Goal: Transaction & Acquisition: Purchase product/service

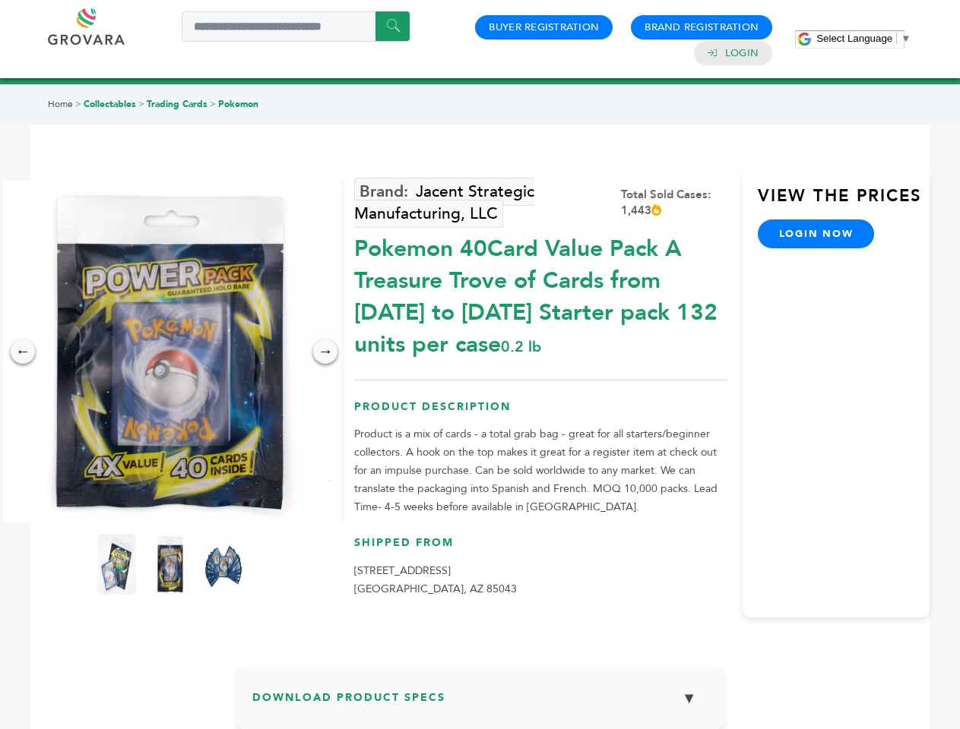
click at [863, 38] on span "Select Language" at bounding box center [854, 38] width 76 height 11
click at [170, 352] on img at bounding box center [170, 352] width 342 height 342
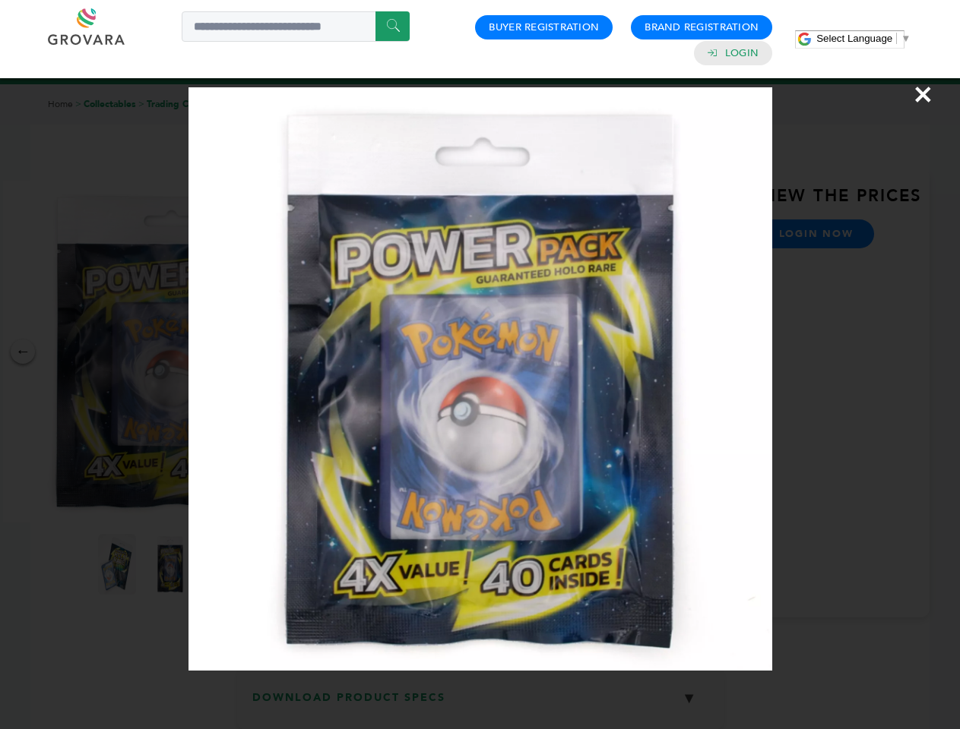
click at [23, 352] on div "×" at bounding box center [480, 364] width 960 height 729
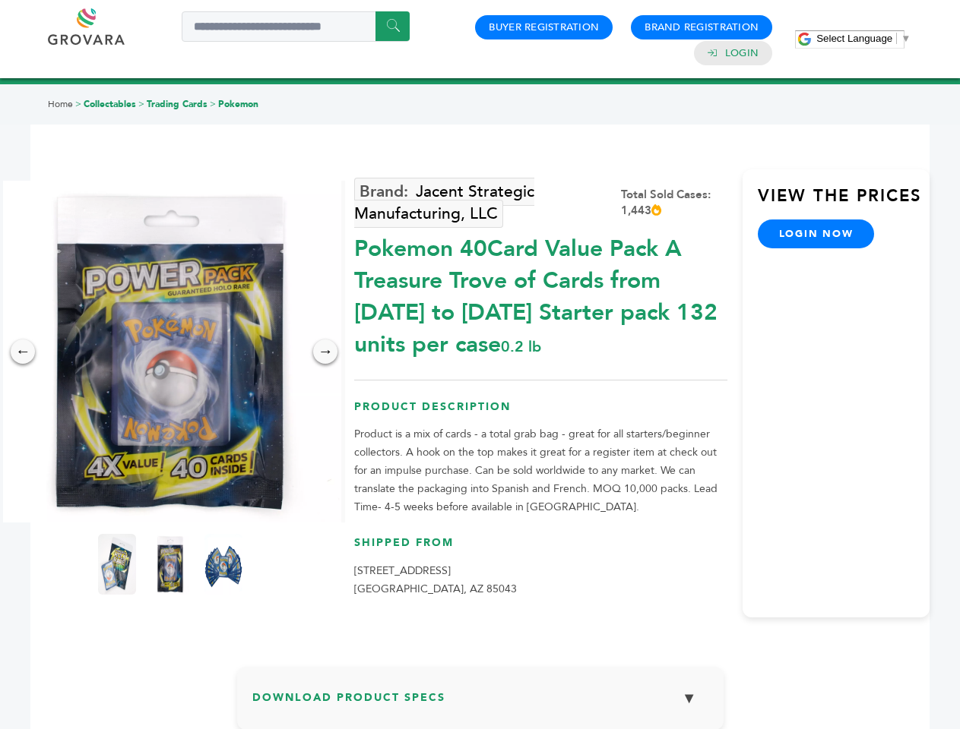
click at [325, 352] on div "→" at bounding box center [325, 352] width 24 height 24
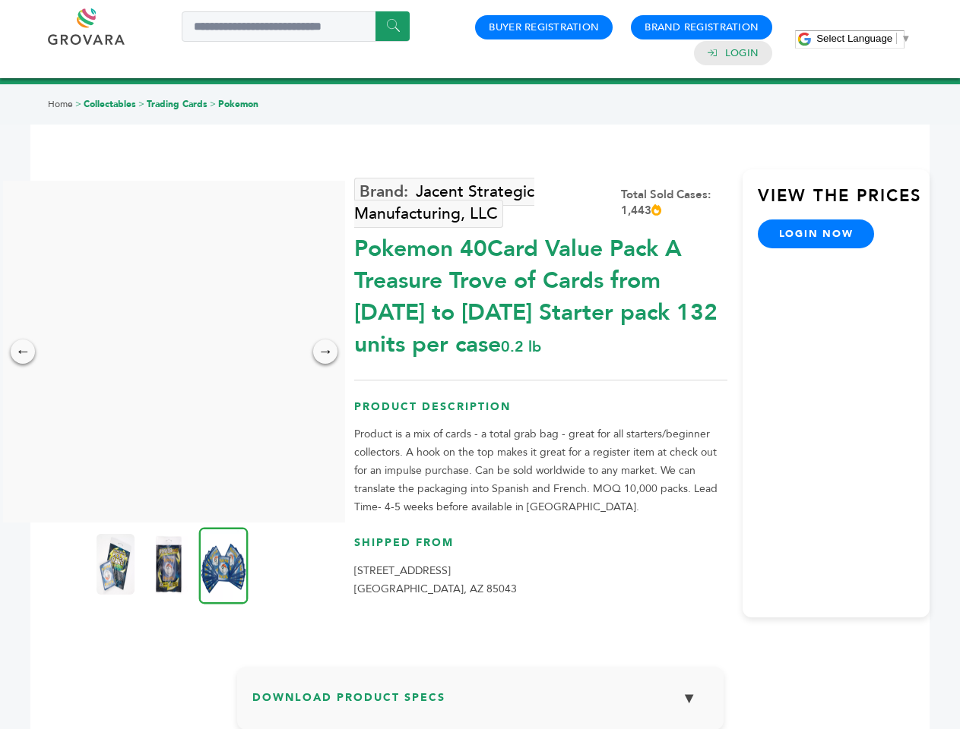
click at [117, 564] on img at bounding box center [115, 564] width 38 height 61
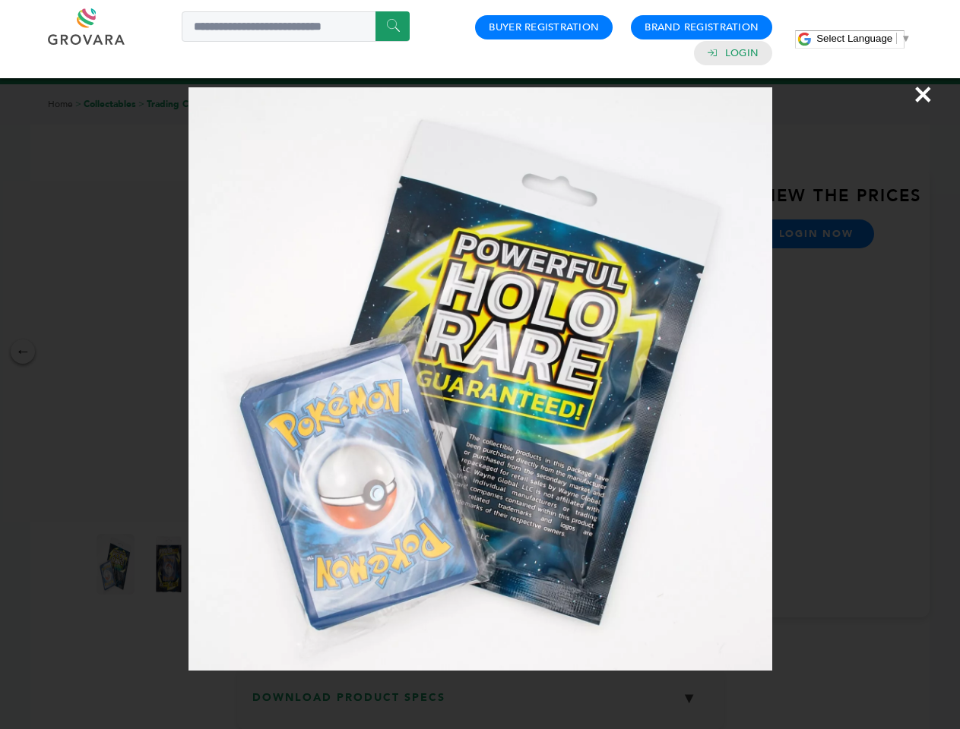
click at [170, 564] on div "×" at bounding box center [480, 364] width 960 height 729
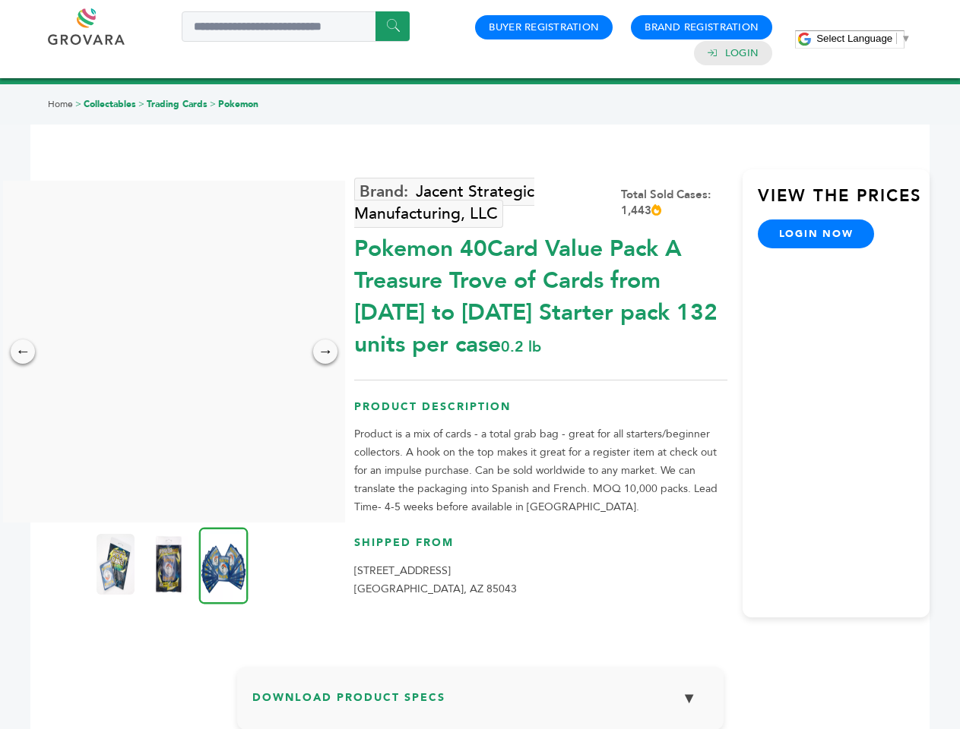
click at [223, 564] on img at bounding box center [223, 565] width 49 height 77
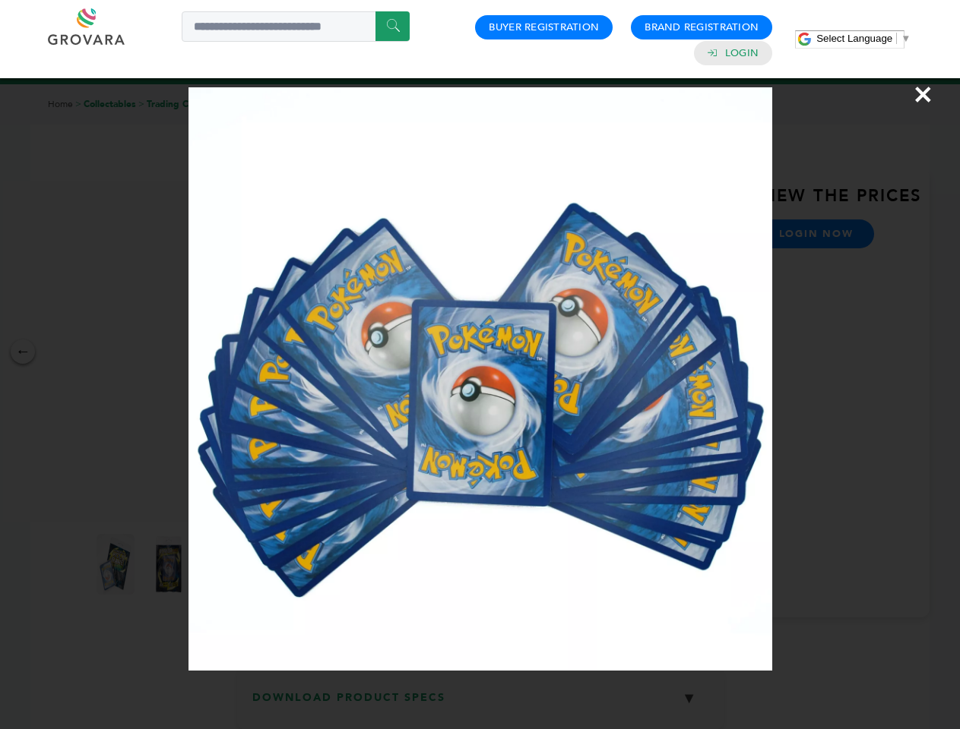
click at [480, 704] on div "×" at bounding box center [480, 364] width 960 height 729
